Goal: Find specific page/section: Find specific page/section

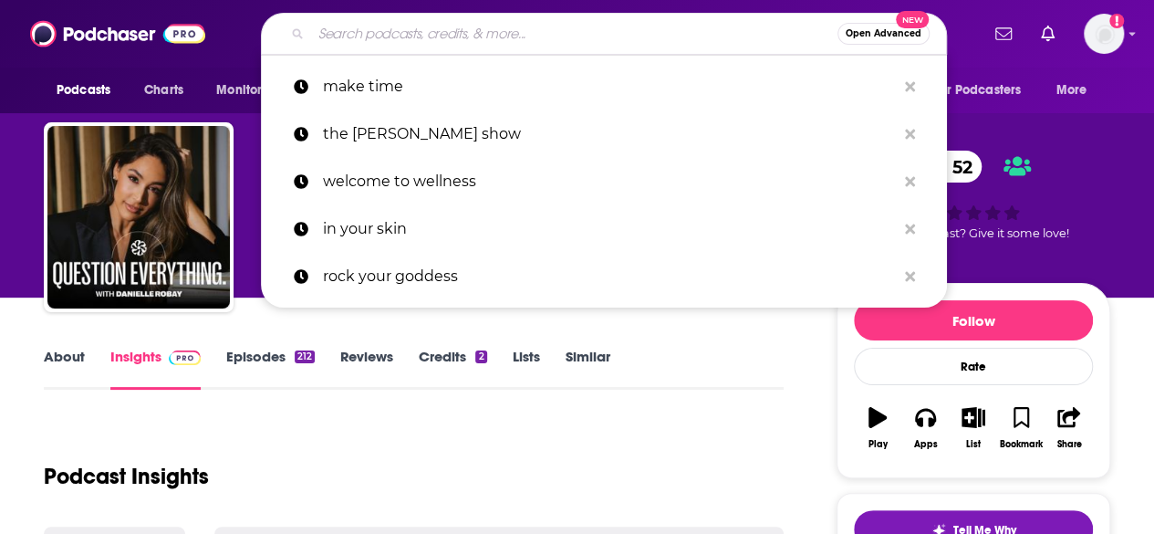
click at [417, 36] on input "Search podcasts, credits, & more..." at bounding box center [574, 33] width 526 height 29
paste input "Modern Thyroid & Wellness Podcast"
type input "Modern Thyroid & Wellness Podcast"
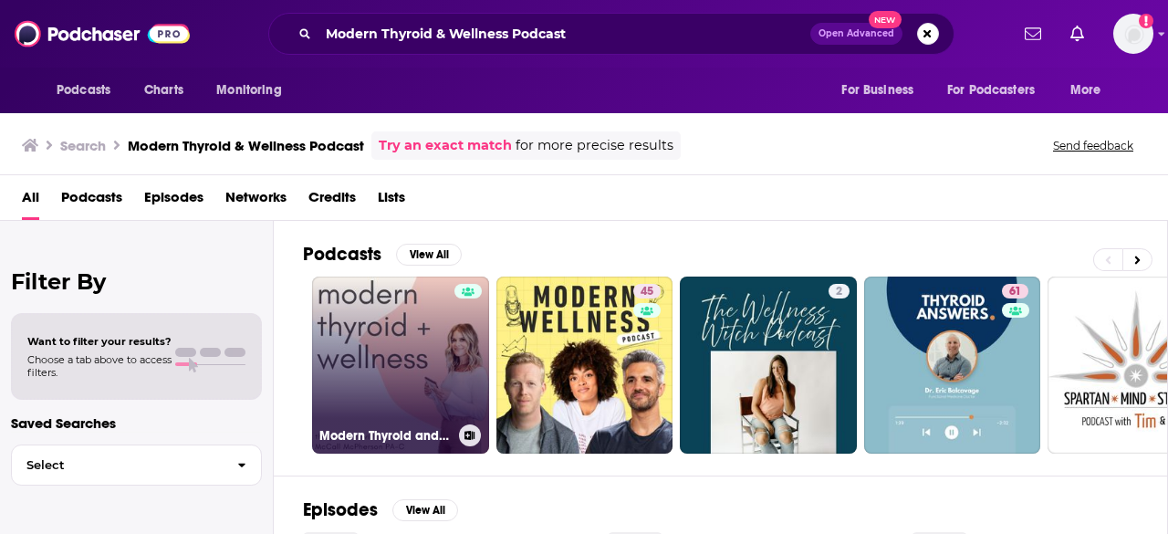
click at [371, 339] on link "Modern Thyroid and Wellness" at bounding box center [400, 364] width 177 height 177
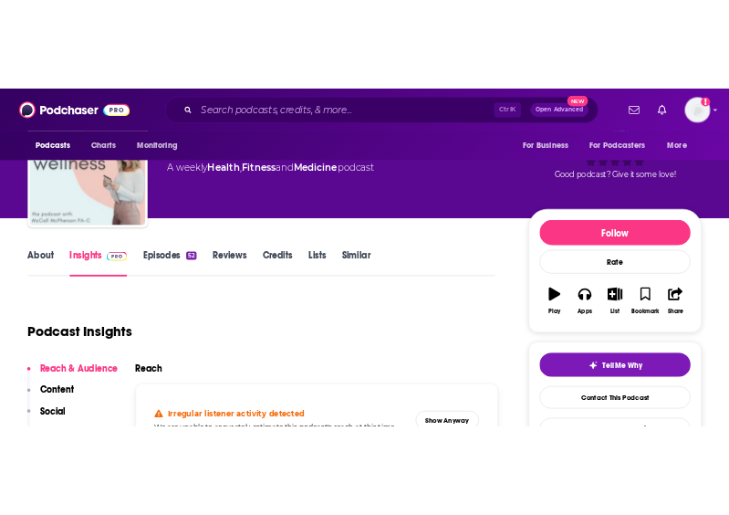
scroll to position [91, 0]
